Goal: Learn about a topic: Learn about a topic

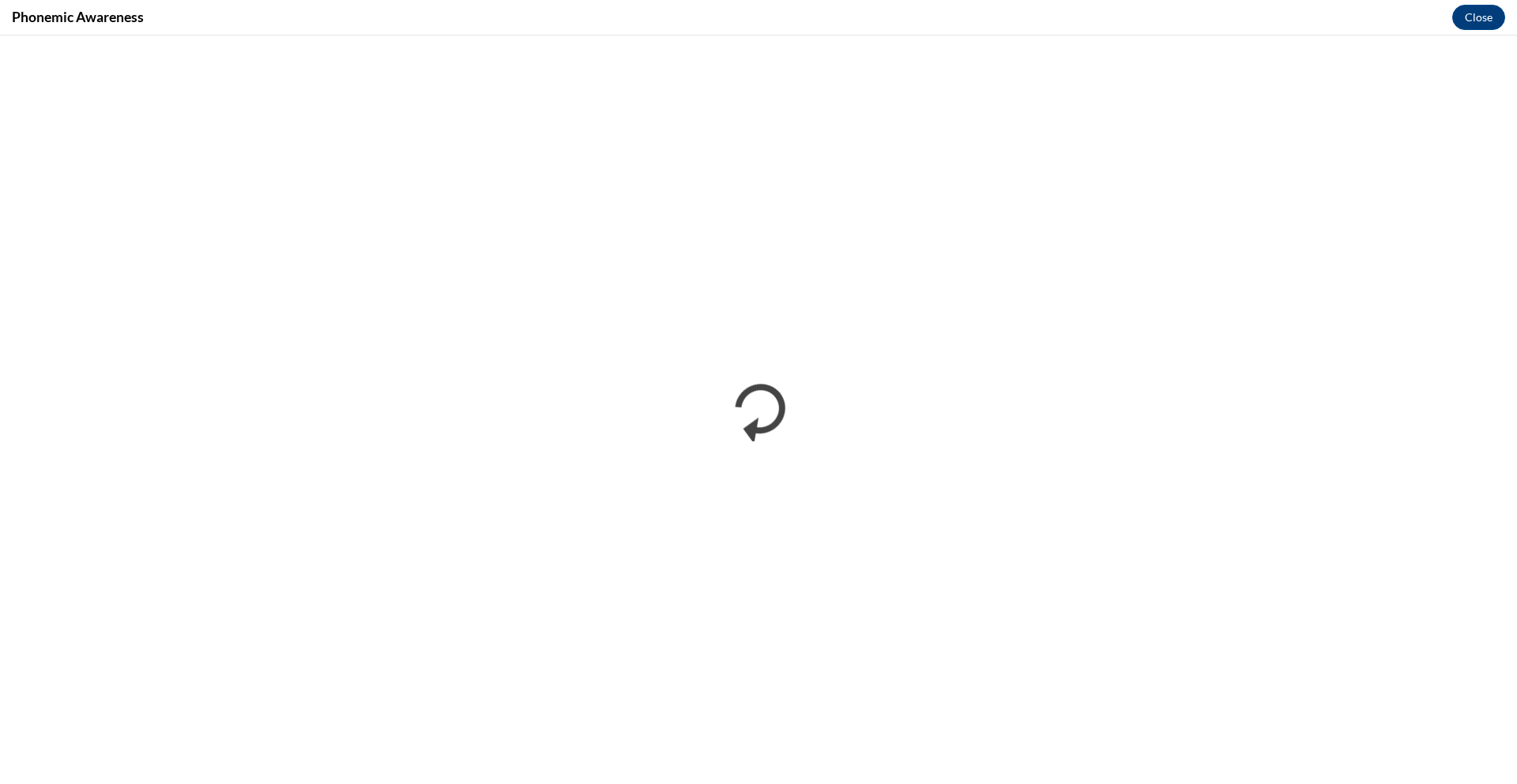
scroll to position [702, 0]
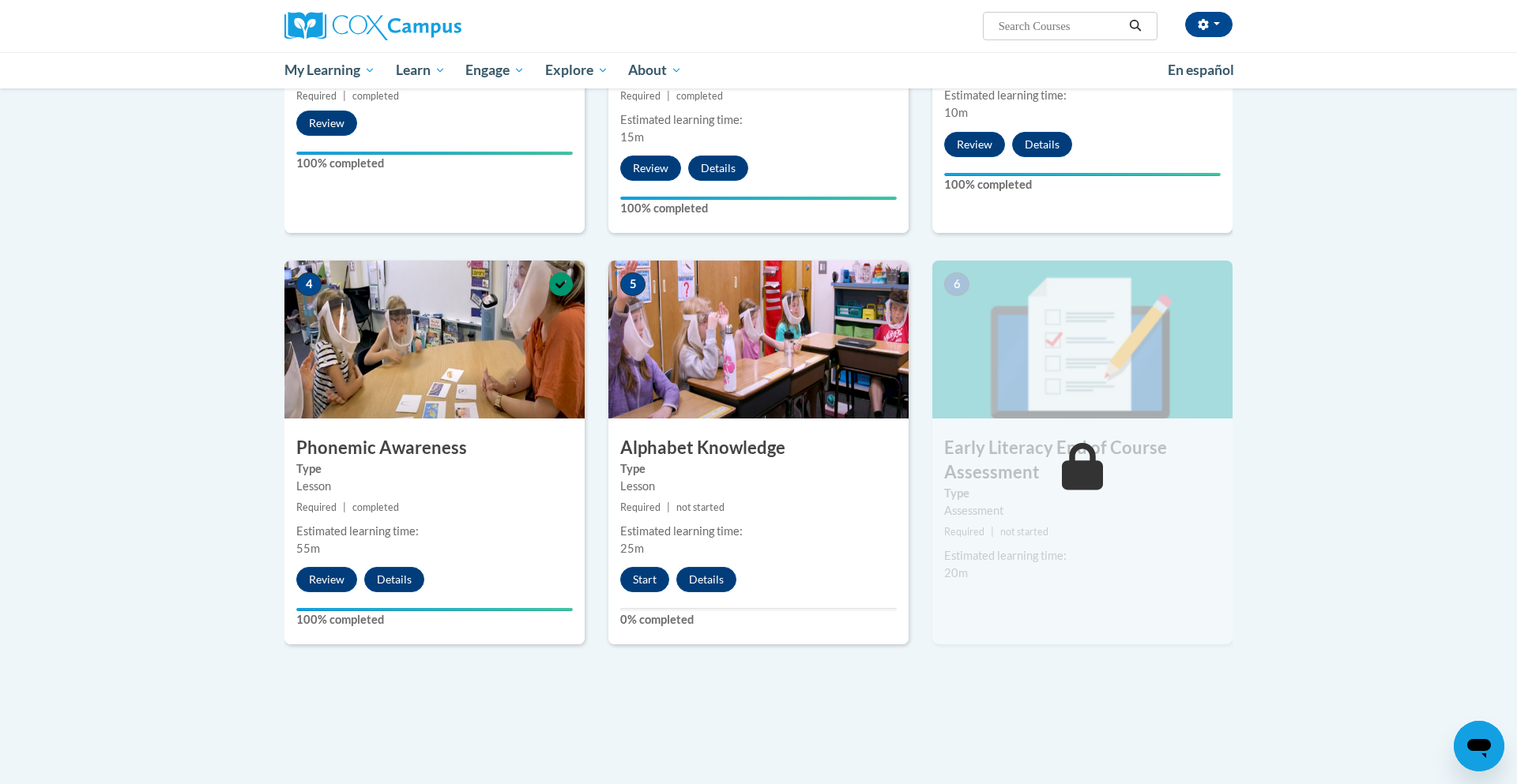
scroll to position [852, 0]
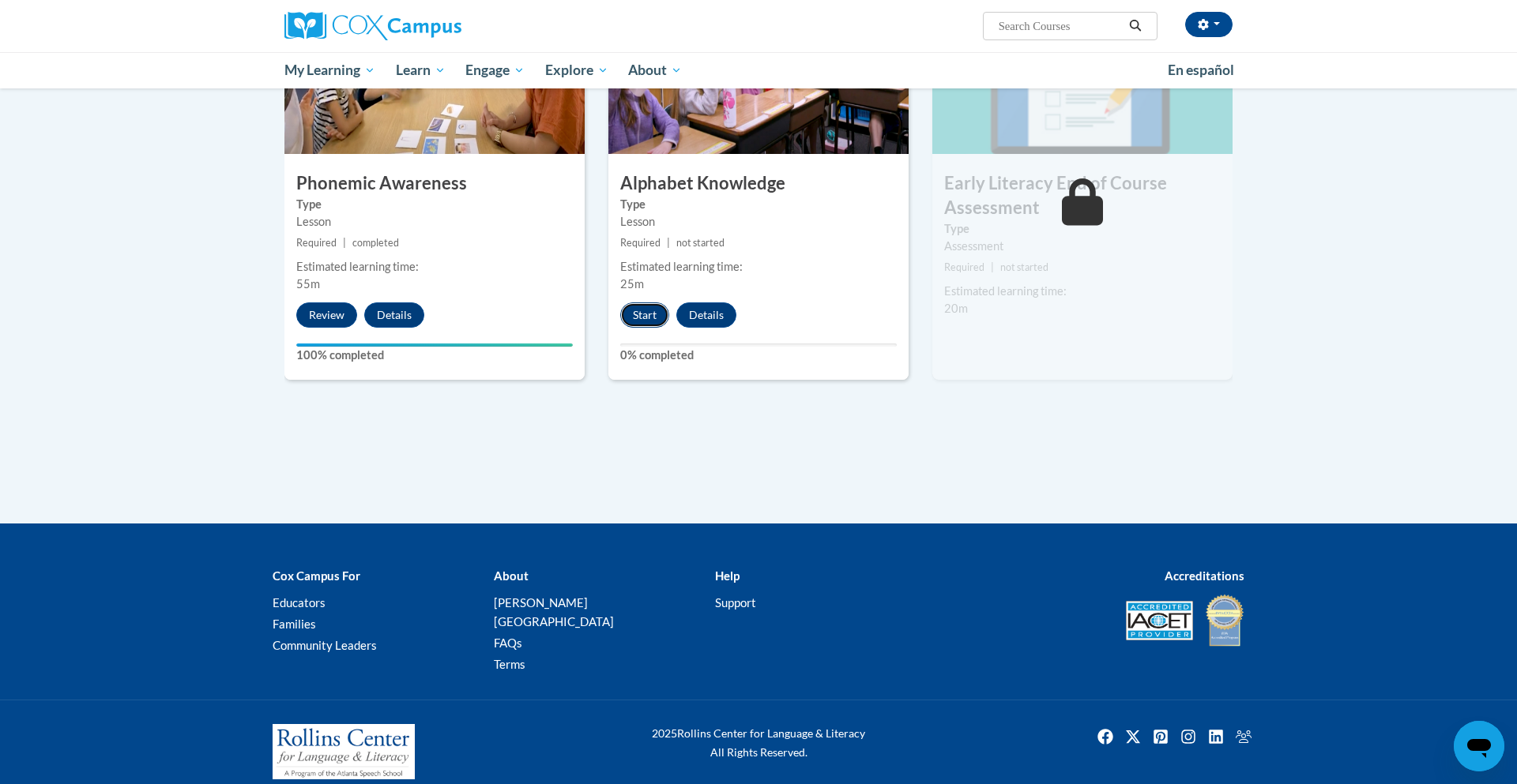
click at [637, 309] on button "Start" at bounding box center [644, 315] width 49 height 25
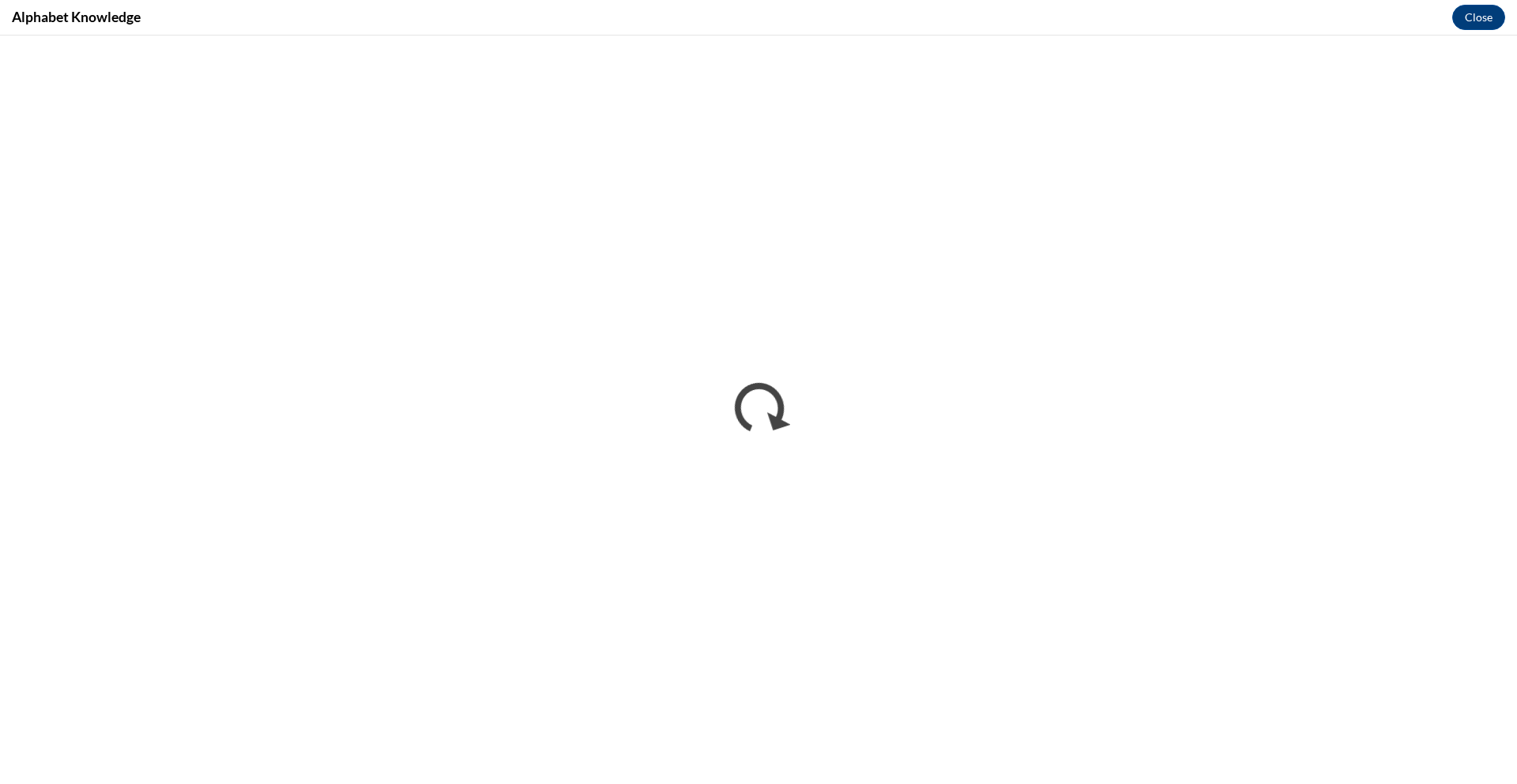
scroll to position [0, 0]
